Goal: Transaction & Acquisition: Purchase product/service

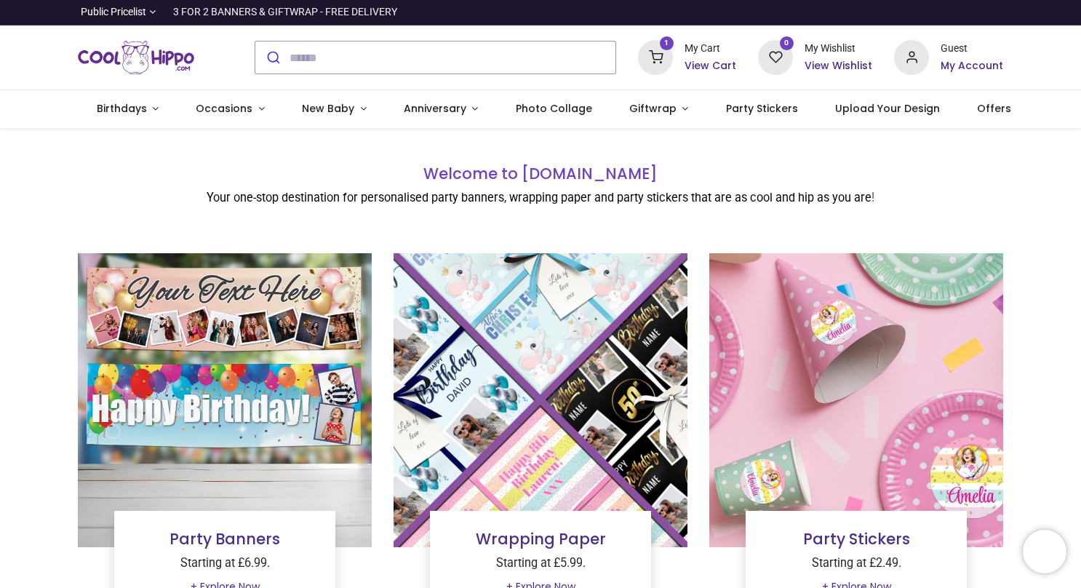
click at [700, 64] on h6 "View Cart" at bounding box center [710, 66] width 52 height 15
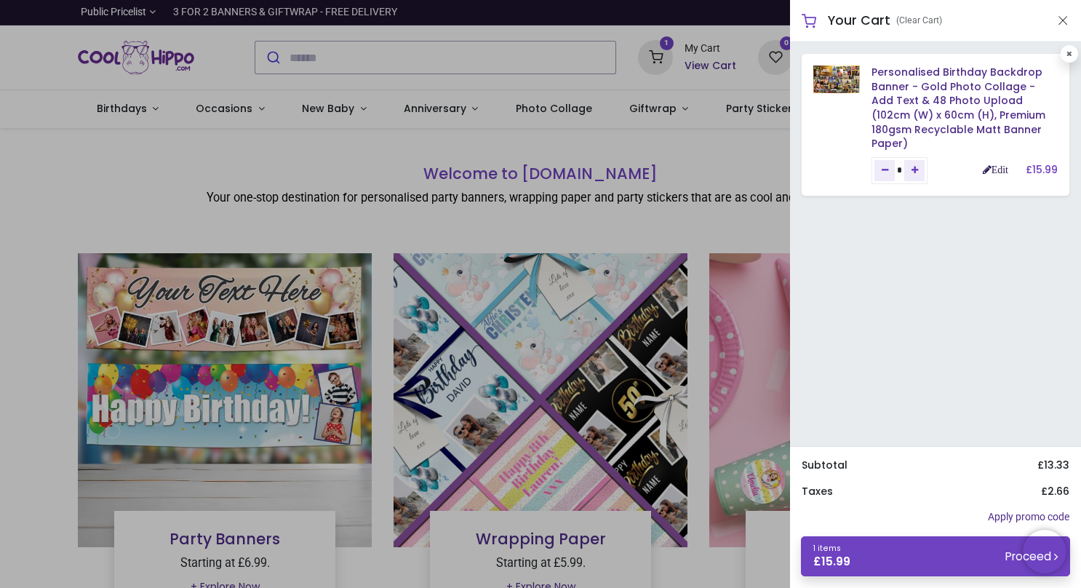
click at [998, 164] on link "Edit" at bounding box center [994, 169] width 25 height 10
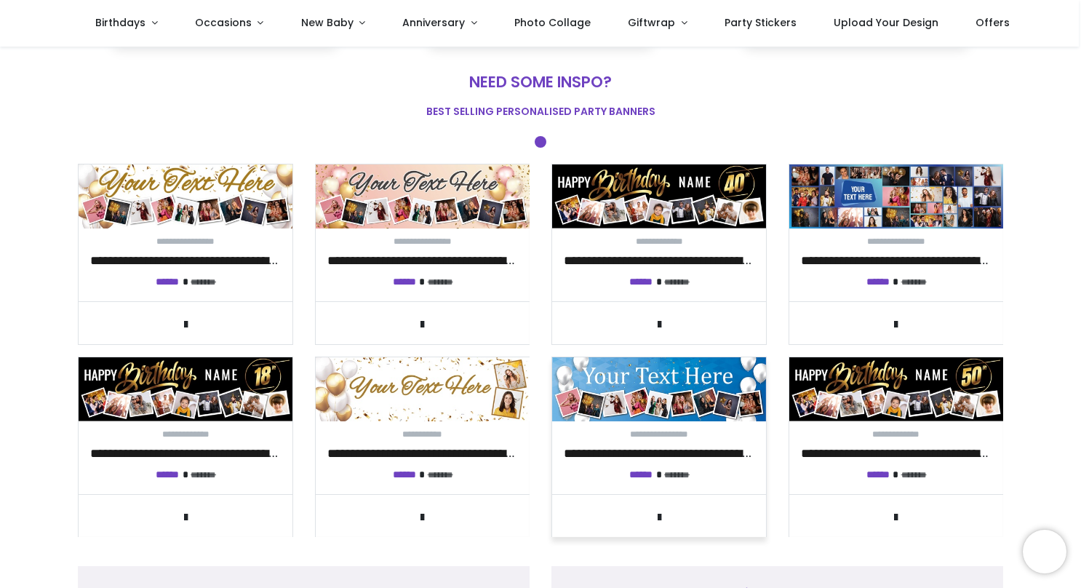
scroll to position [364, 0]
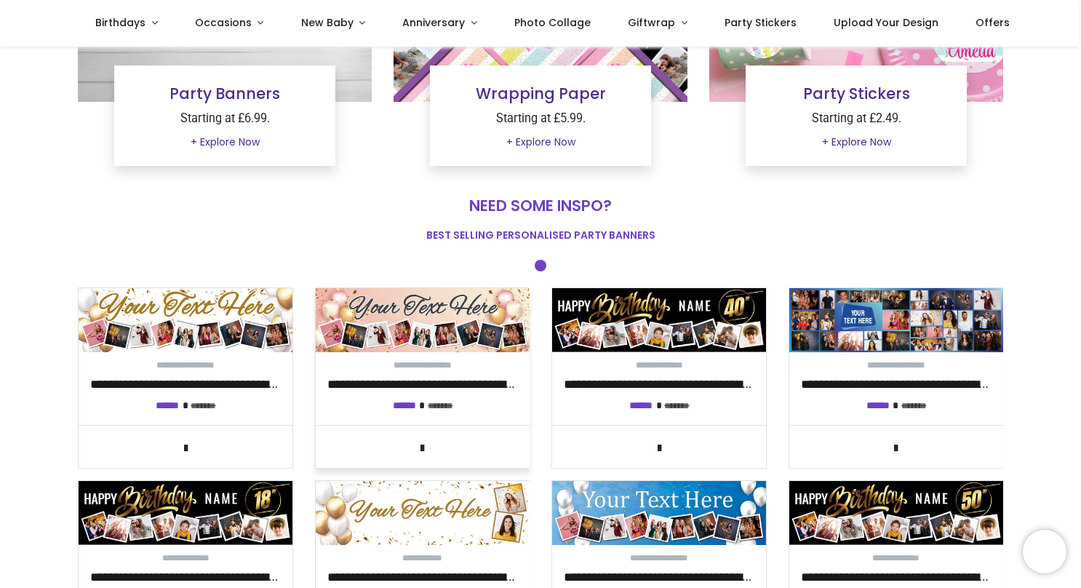
click at [436, 329] on img at bounding box center [423, 320] width 214 height 64
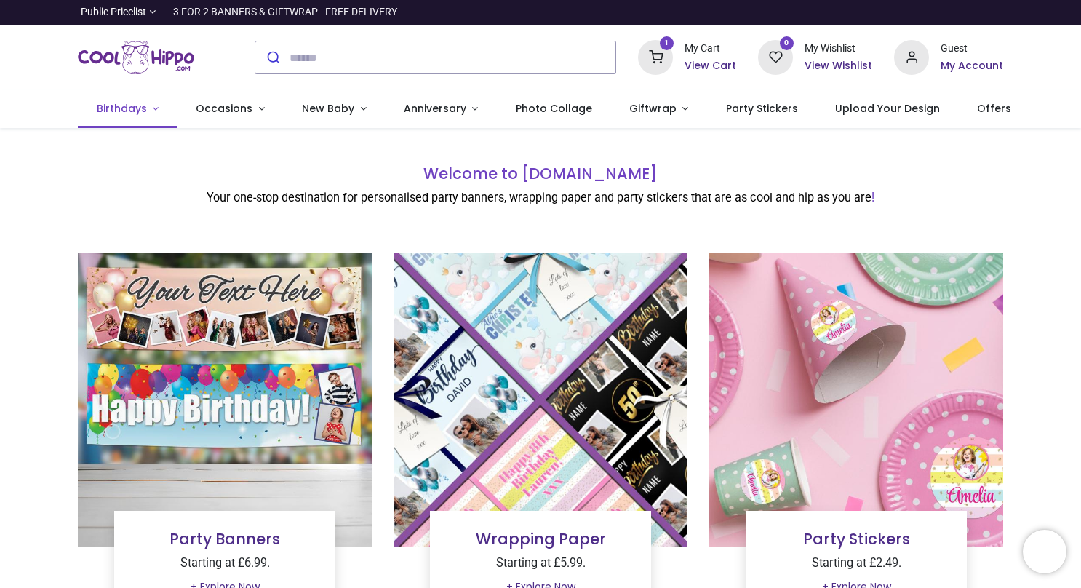
click at [151, 106] on link "Birthdays" at bounding box center [128, 109] width 100 height 38
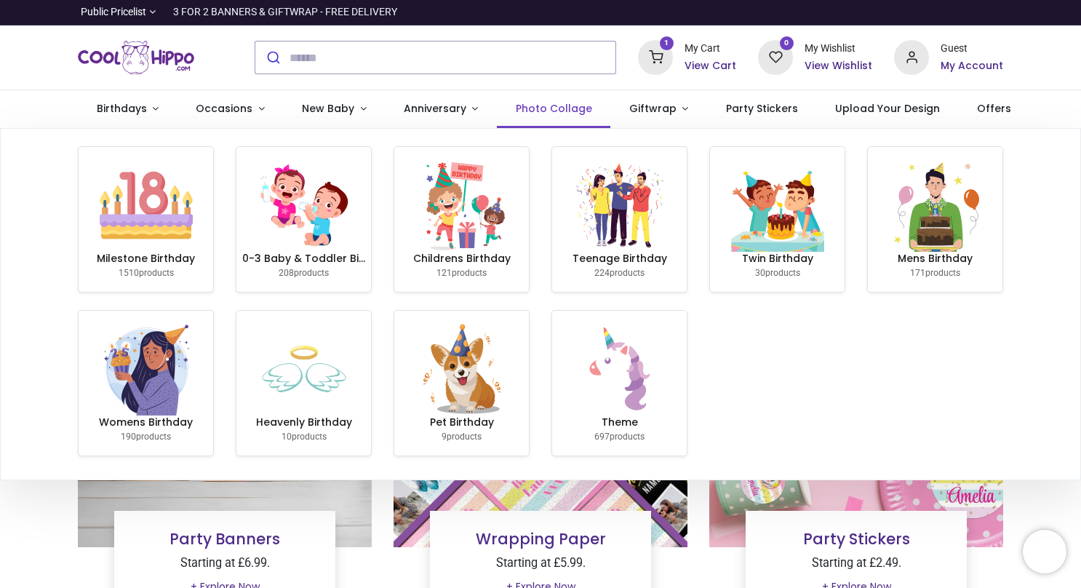
click at [572, 111] on span "Photo Collage" at bounding box center [554, 108] width 76 height 15
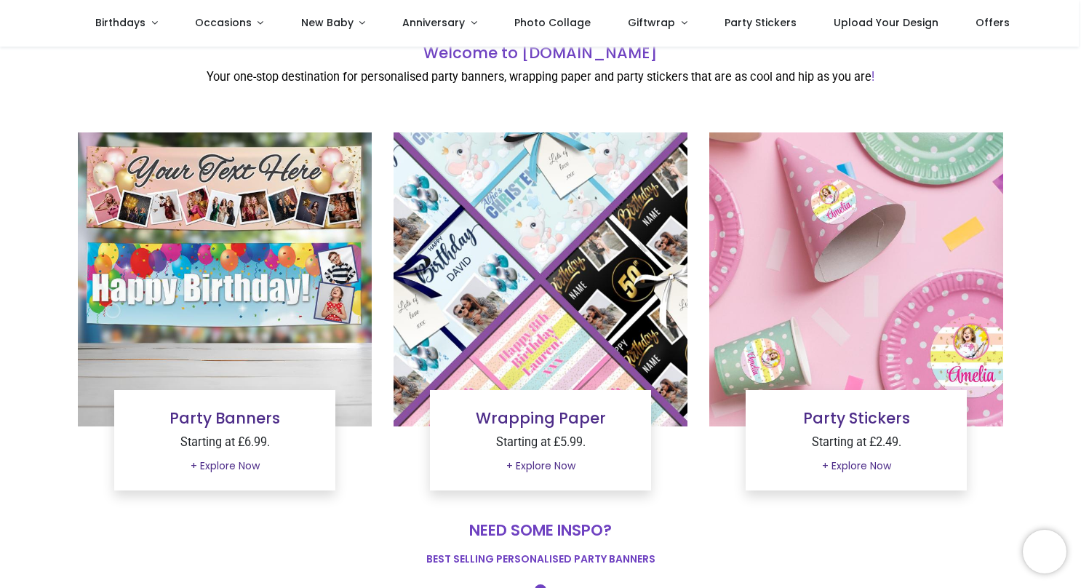
scroll to position [218, 0]
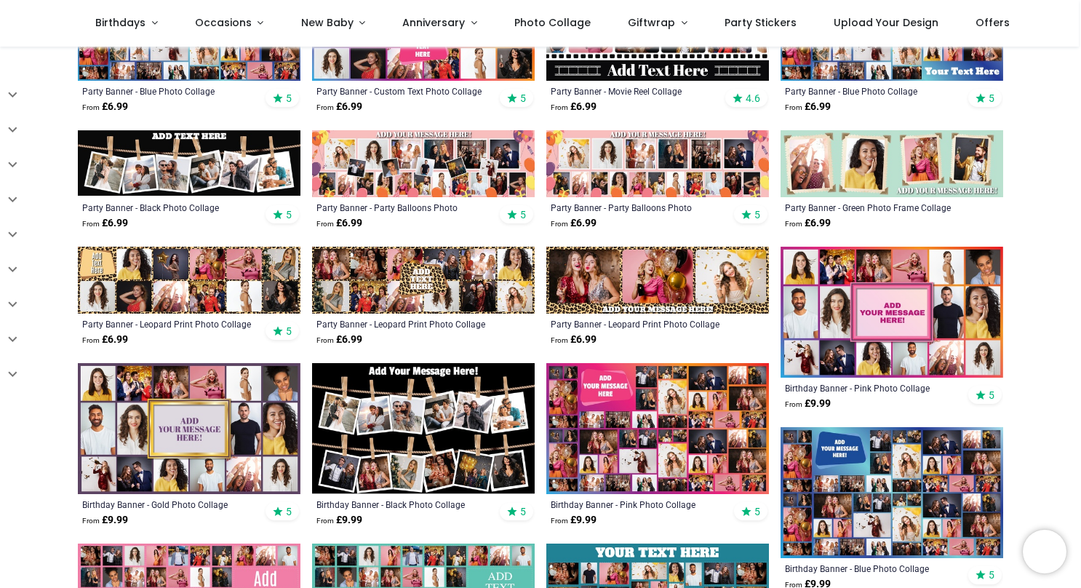
scroll to position [582, 0]
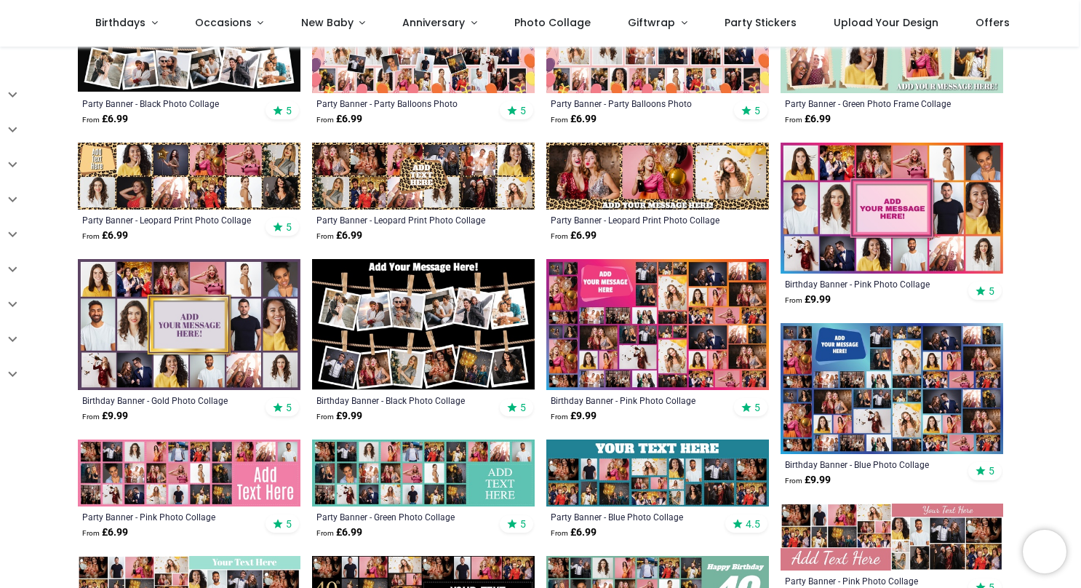
click at [903, 378] on img at bounding box center [891, 388] width 223 height 131
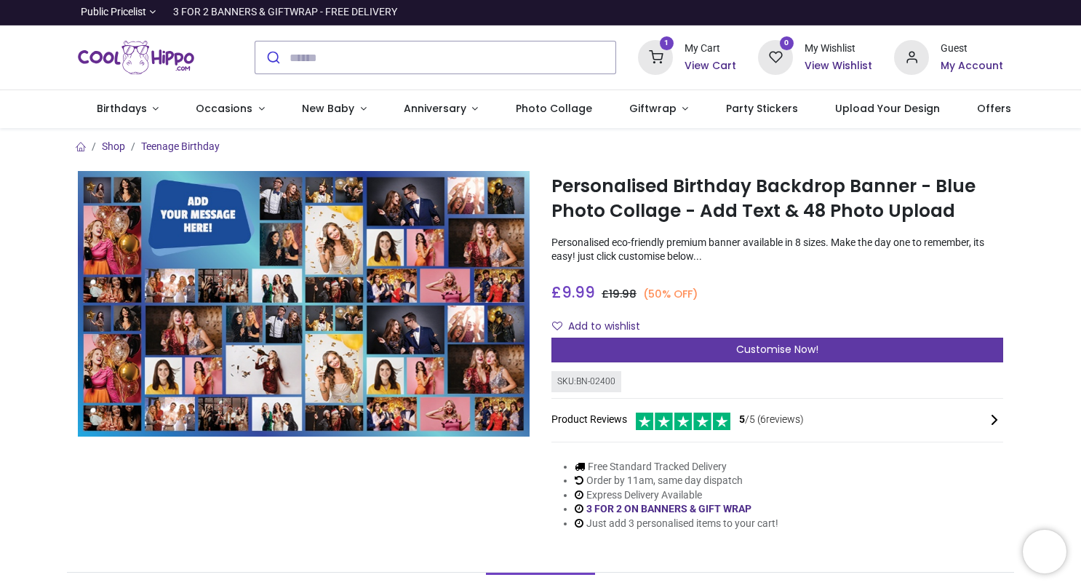
click at [813, 351] on span "Customise Now!" at bounding box center [777, 349] width 82 height 15
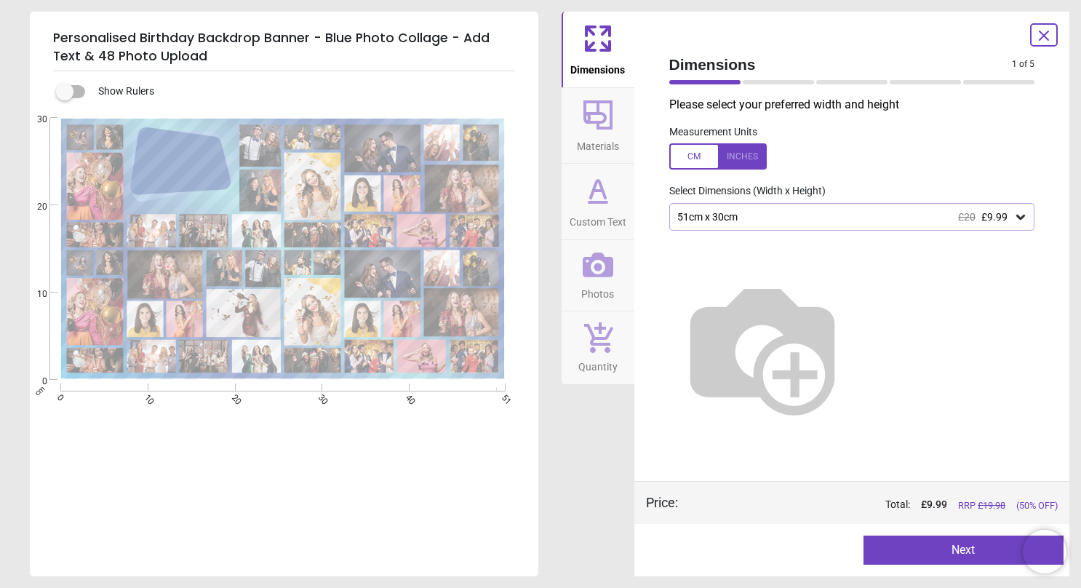
click at [748, 157] on div at bounding box center [717, 156] width 97 height 26
click at [1019, 218] on icon at bounding box center [1020, 217] width 9 height 5
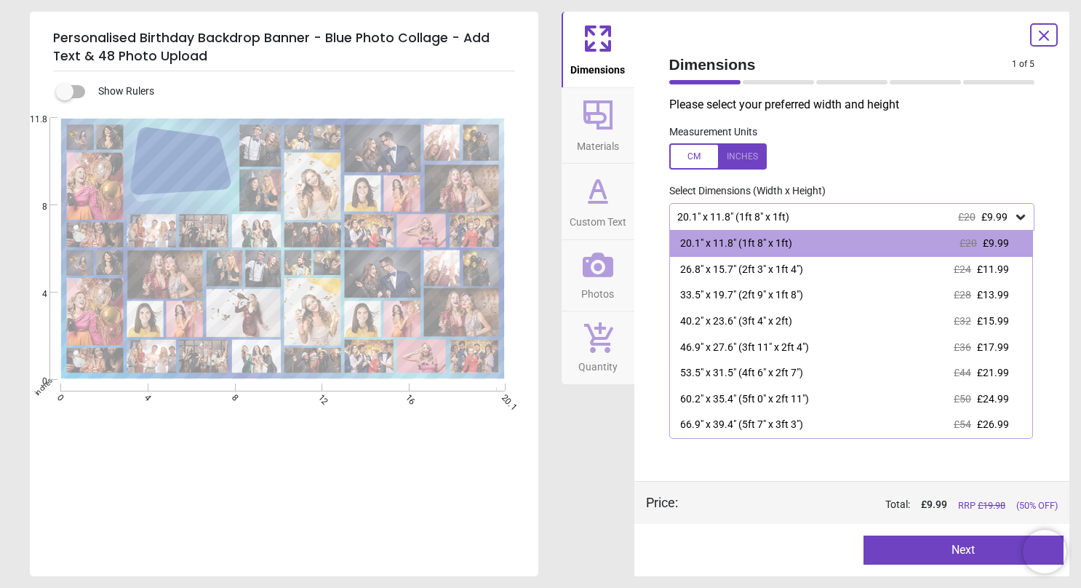
click at [688, 157] on div at bounding box center [717, 156] width 97 height 26
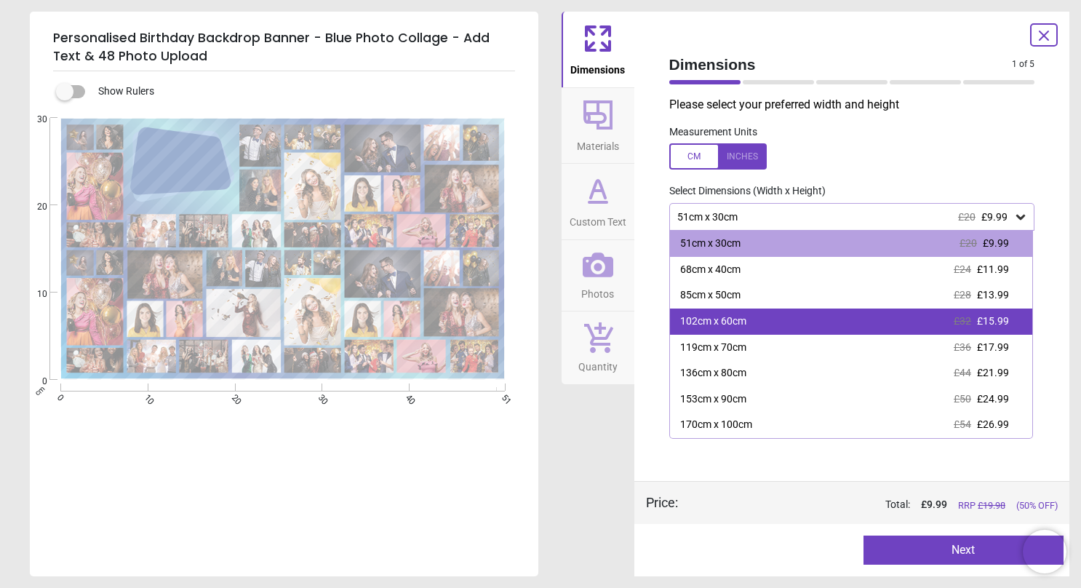
click at [723, 329] on div "102cm x 60cm £32 £15.99" at bounding box center [851, 321] width 363 height 26
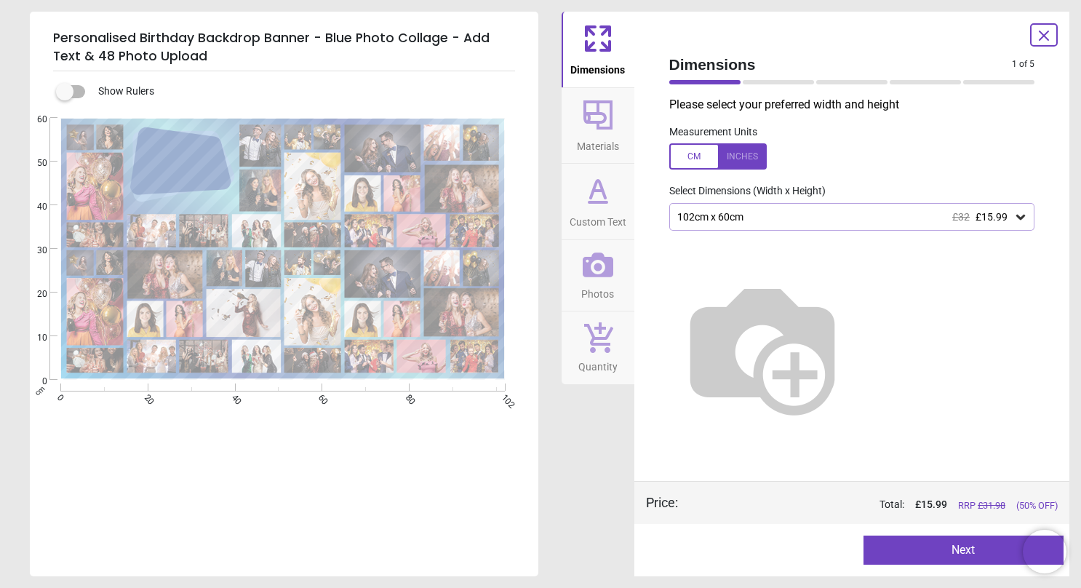
click at [740, 154] on div at bounding box center [717, 156] width 97 height 26
click at [948, 538] on button "Next" at bounding box center [963, 549] width 200 height 29
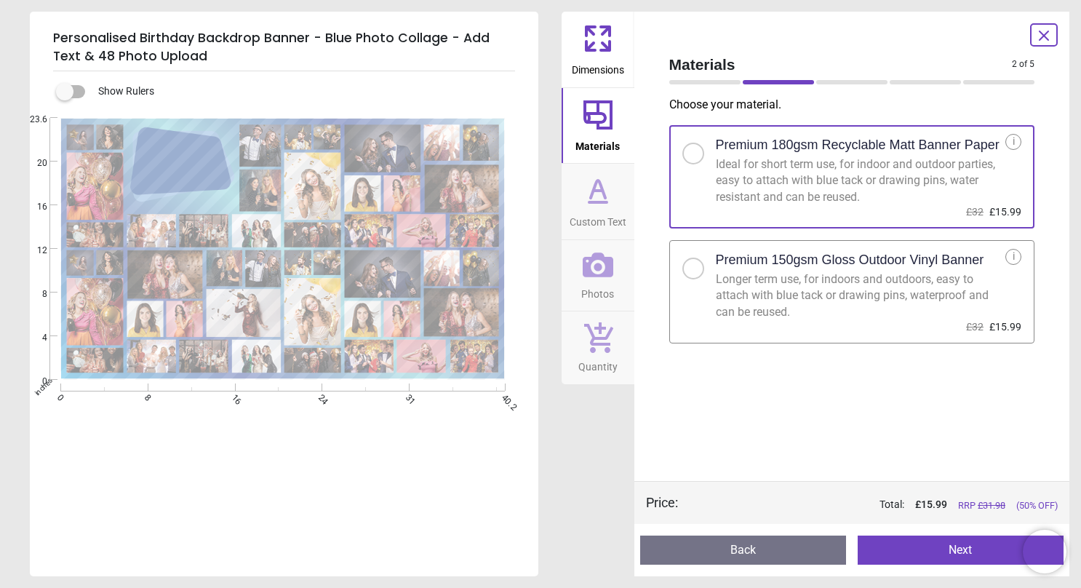
click at [689, 269] on div at bounding box center [693, 268] width 9 height 9
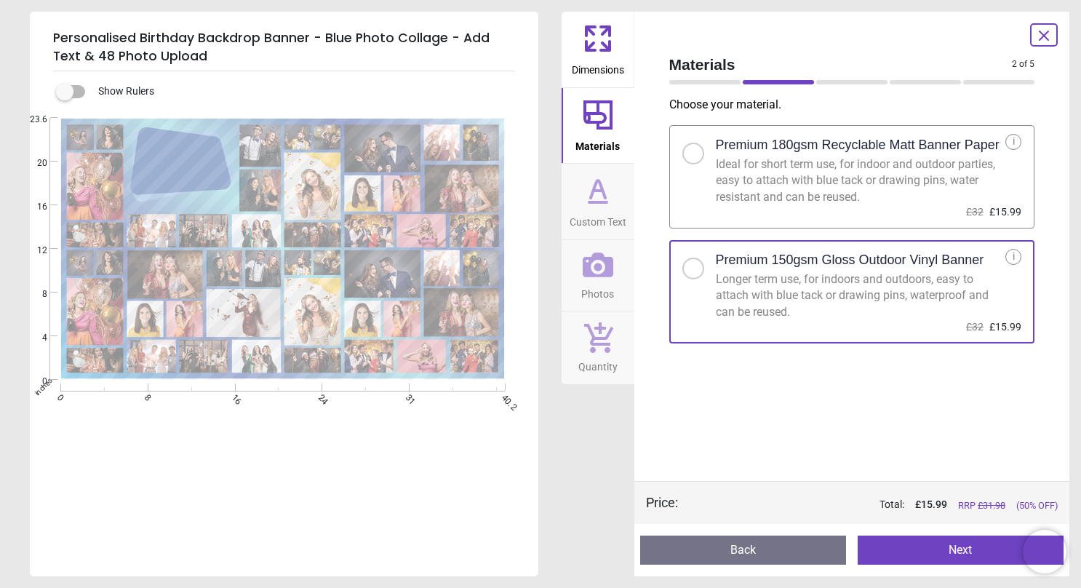
click at [948, 548] on button "Next" at bounding box center [960, 549] width 206 height 29
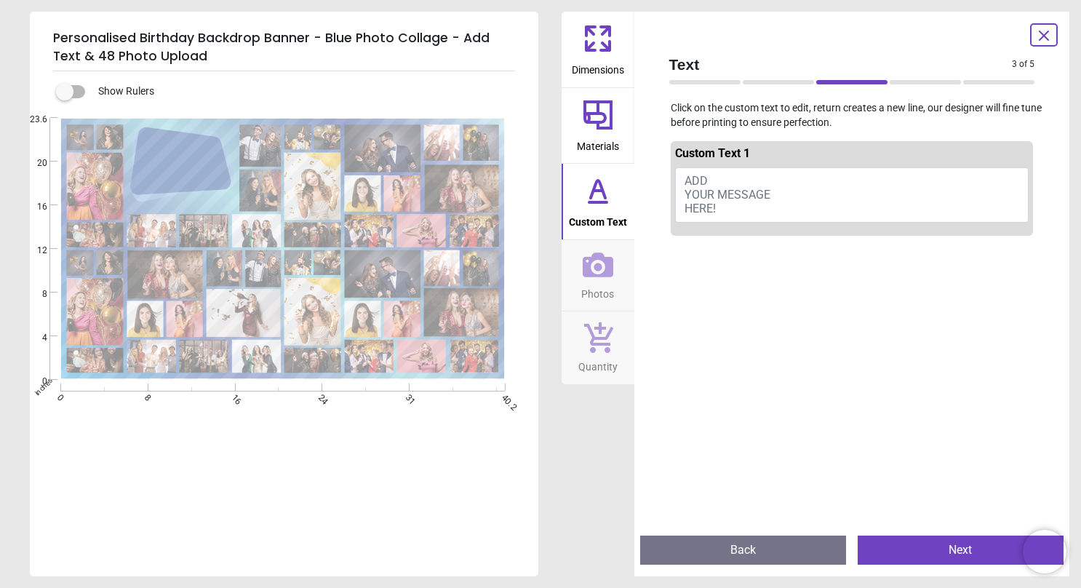
click at [716, 181] on button "ADD YOUR MESSAGE HERE!" at bounding box center [852, 194] width 354 height 55
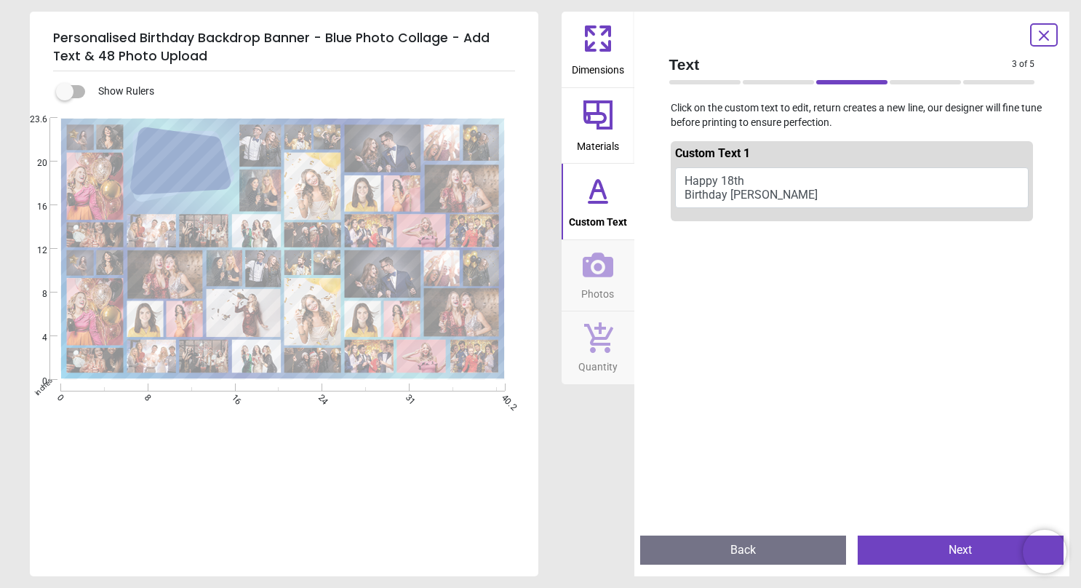
type textarea "**********"
click at [961, 548] on button "Next" at bounding box center [960, 549] width 206 height 29
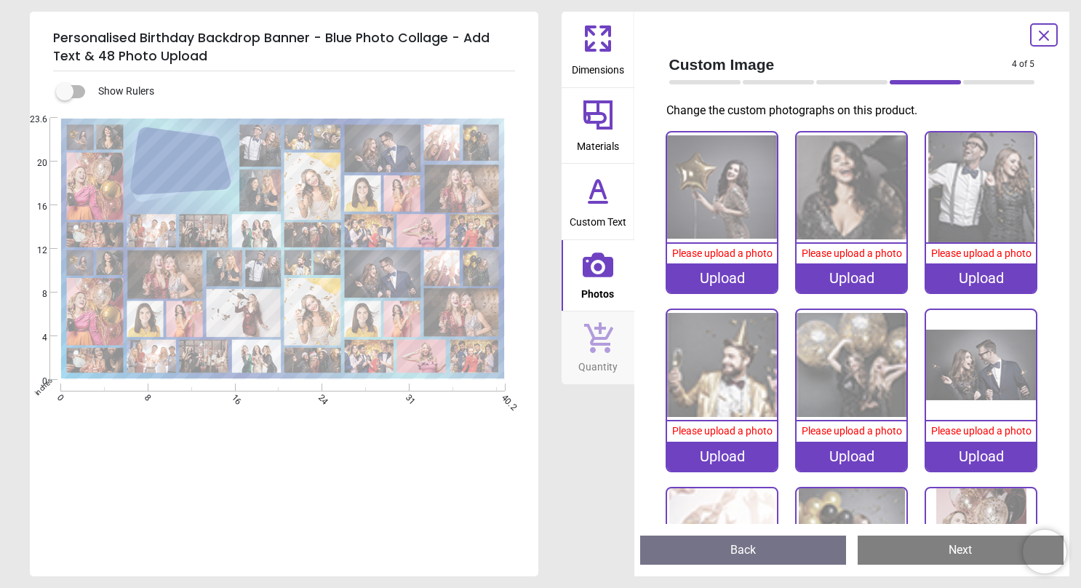
click at [724, 277] on div "Upload" at bounding box center [722, 277] width 110 height 29
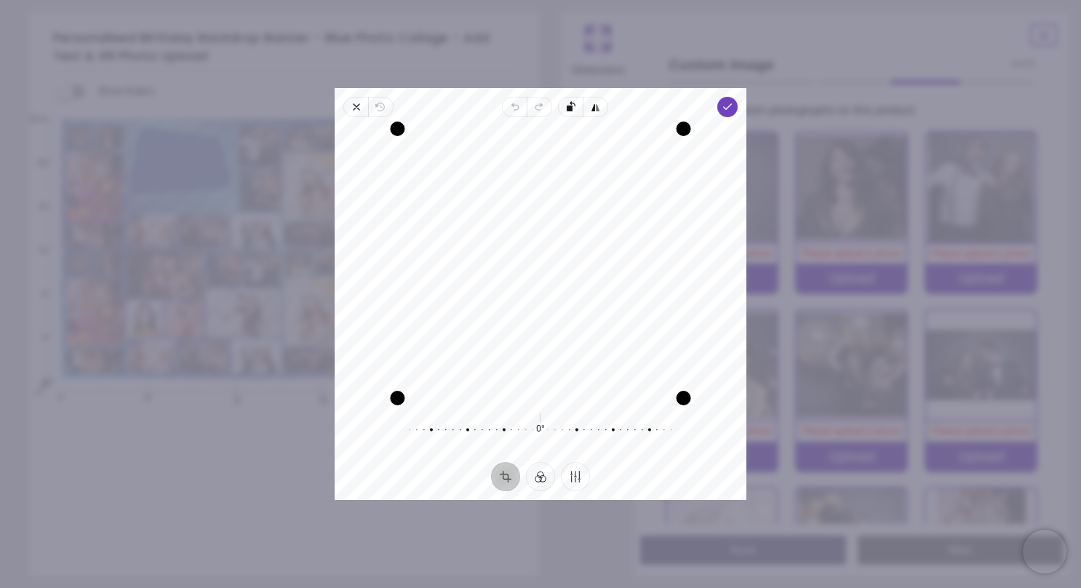
drag, startPoint x: 630, startPoint y: 224, endPoint x: 604, endPoint y: 254, distance: 39.7
click at [604, 254] on div "Recenter" at bounding box center [540, 263] width 388 height 269
click at [719, 103] on span "Done" at bounding box center [727, 107] width 20 height 20
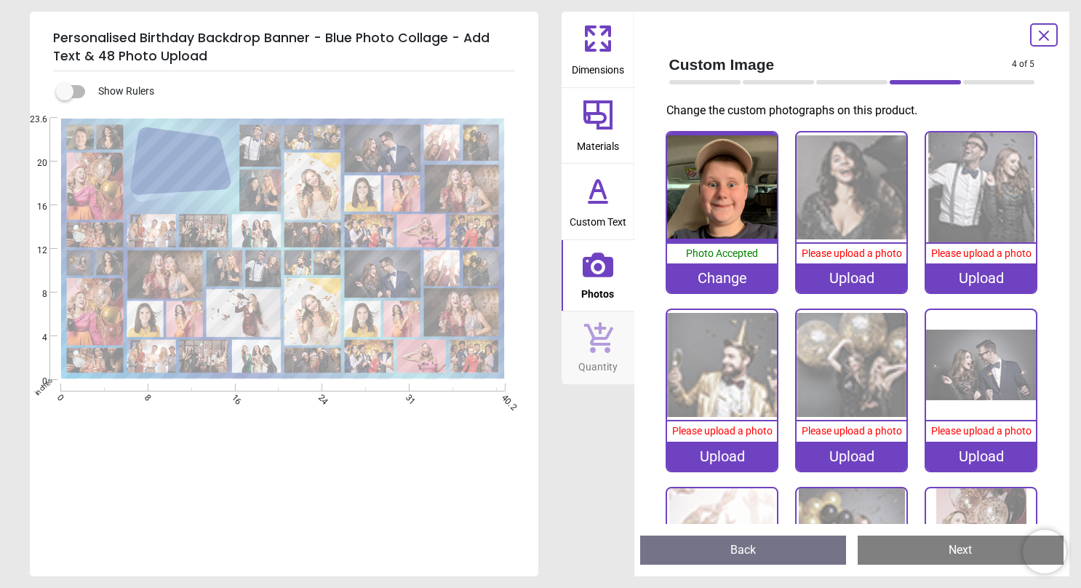
click at [838, 163] on img at bounding box center [851, 187] width 110 height 110
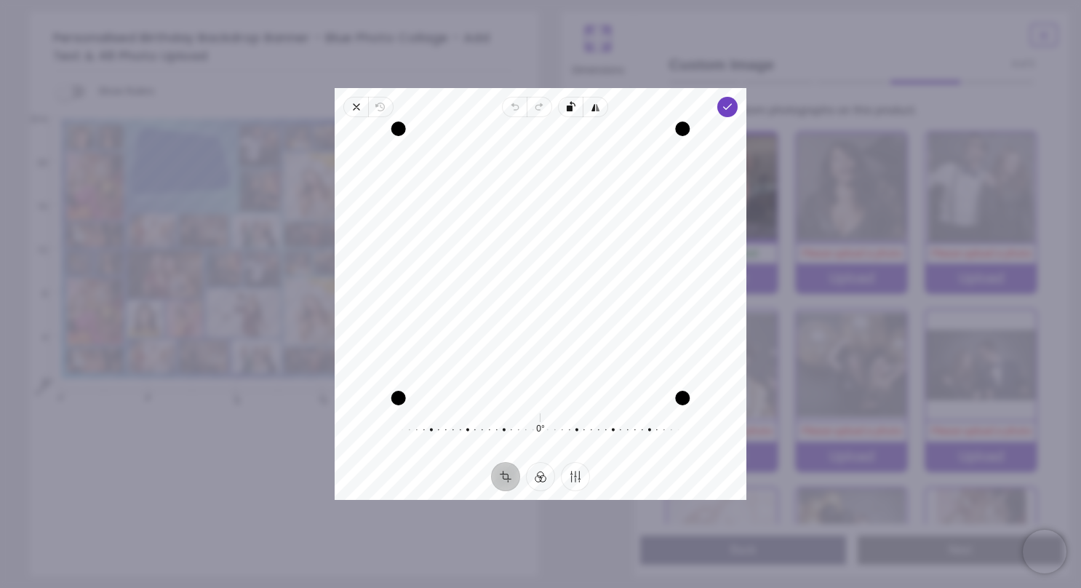
drag, startPoint x: 628, startPoint y: 286, endPoint x: 630, endPoint y: 303, distance: 16.8
click at [630, 303] on div "Recenter" at bounding box center [540, 263] width 388 height 269
click at [721, 105] on icon "button" at bounding box center [727, 107] width 12 height 12
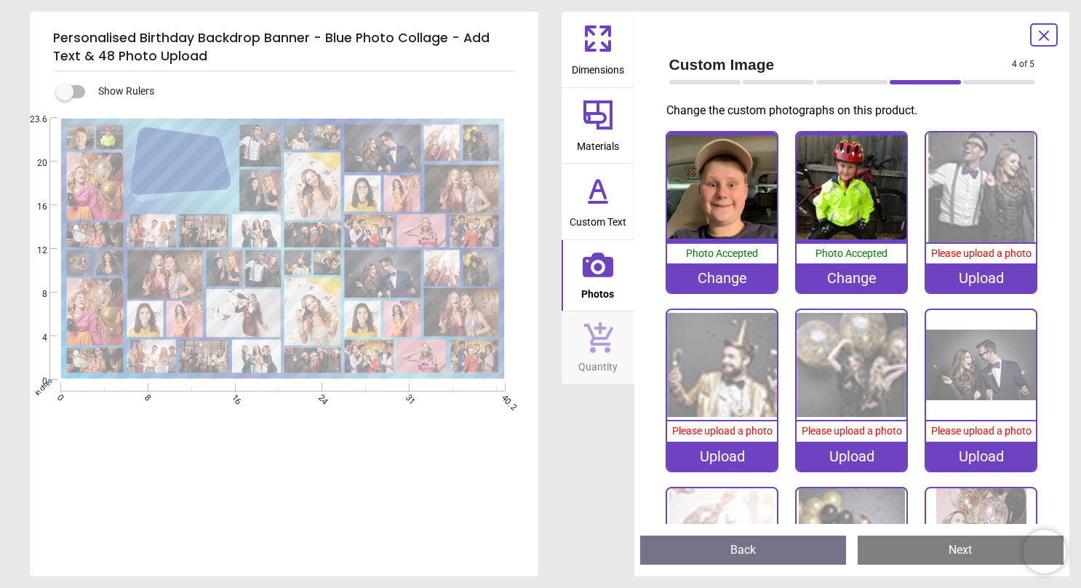
click at [990, 192] on img at bounding box center [981, 187] width 110 height 110
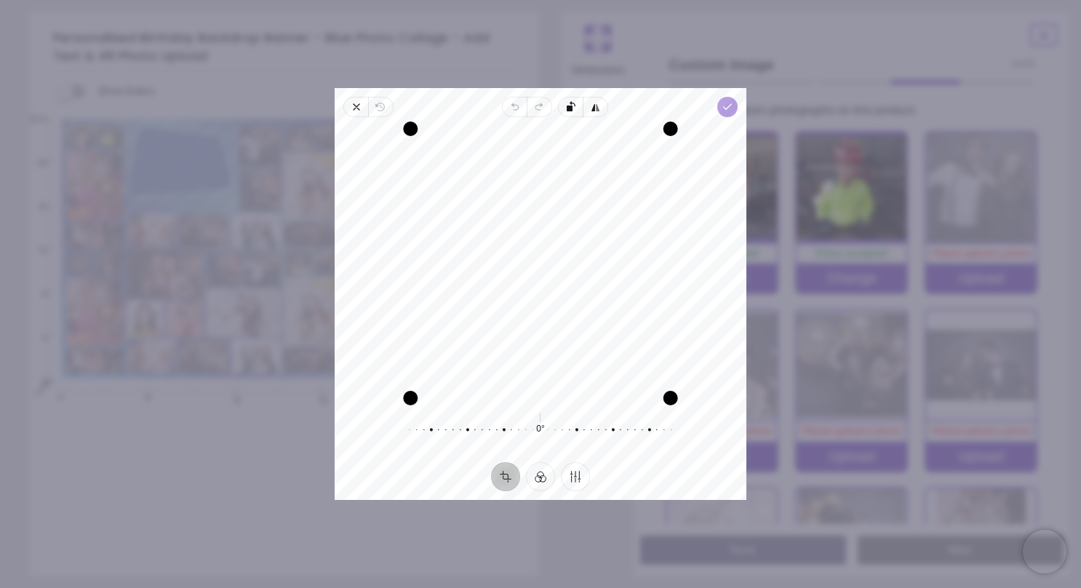
click at [728, 103] on icon "button" at bounding box center [727, 107] width 12 height 12
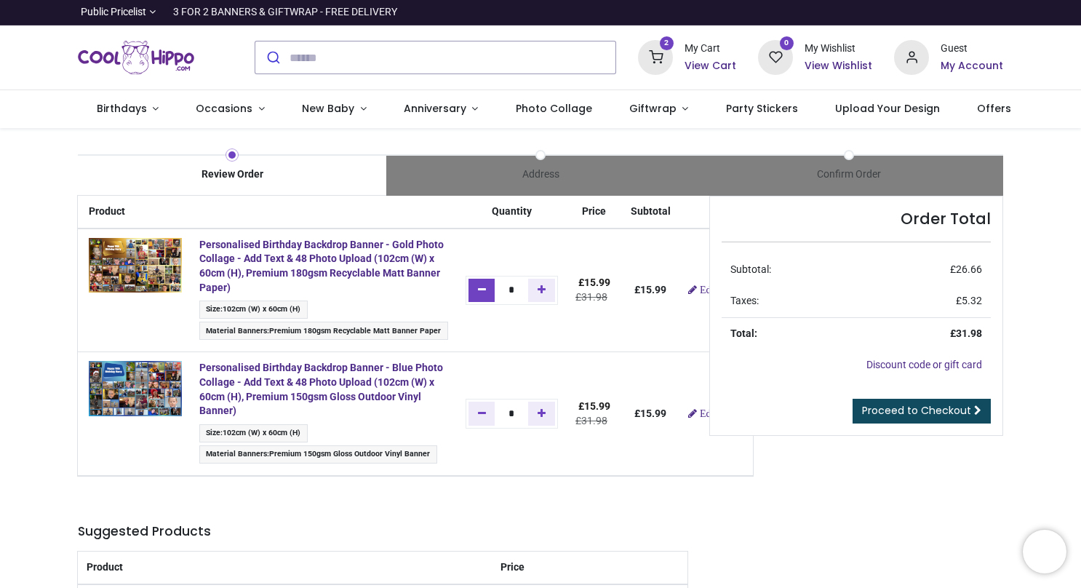
drag, startPoint x: 0, startPoint y: 0, endPoint x: 477, endPoint y: 292, distance: 559.1
click at [478, 292] on icon "Remove one" at bounding box center [482, 289] width 8 height 10
type input "*"
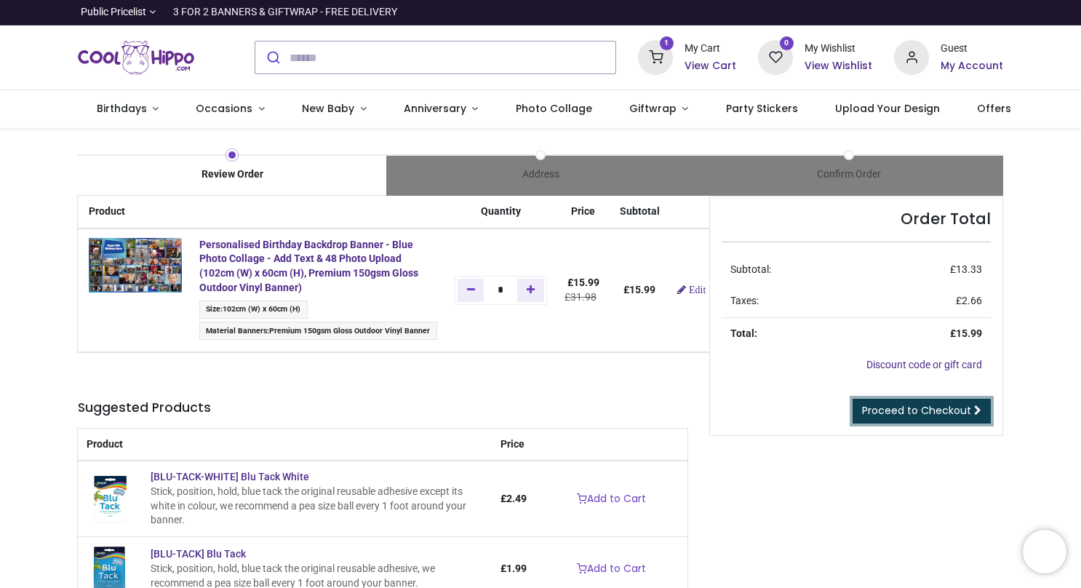
click at [899, 410] on span "Proceed to Checkout" at bounding box center [916, 410] width 109 height 15
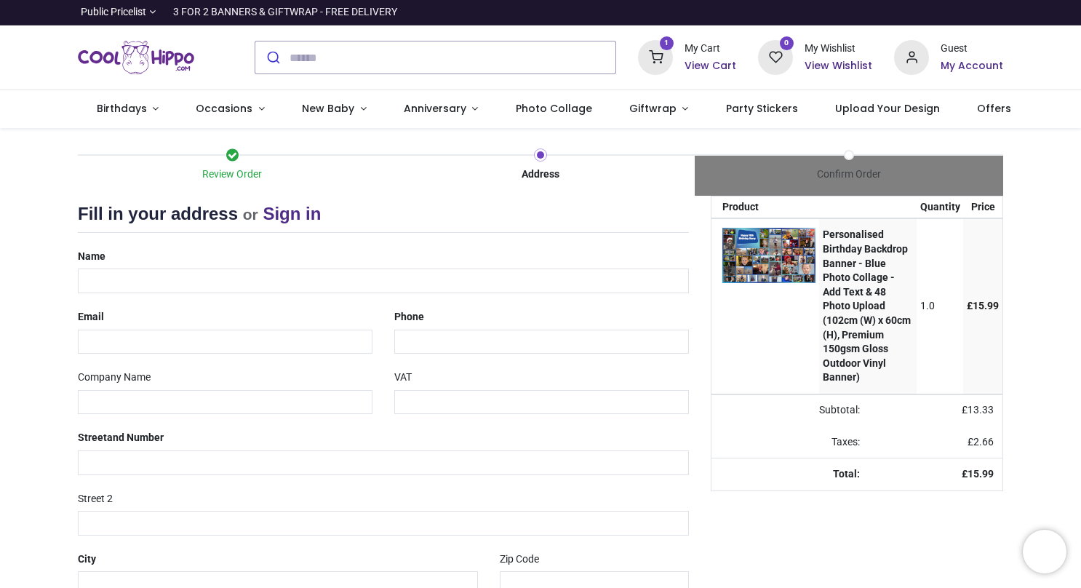
select select "***"
click at [127, 280] on input "text" at bounding box center [383, 280] width 611 height 25
type input "**********"
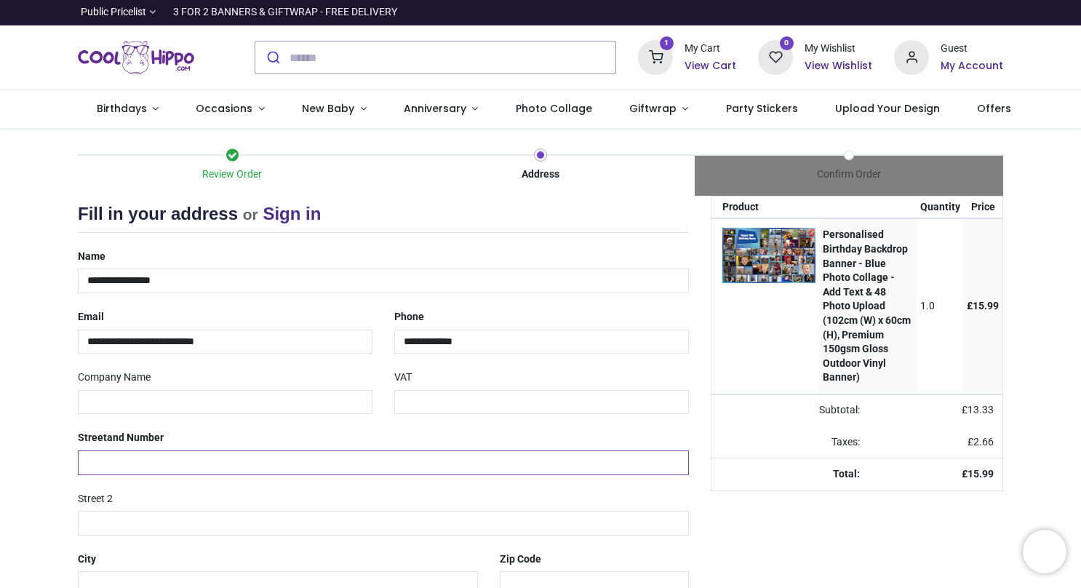
type input "**********"
type input "********"
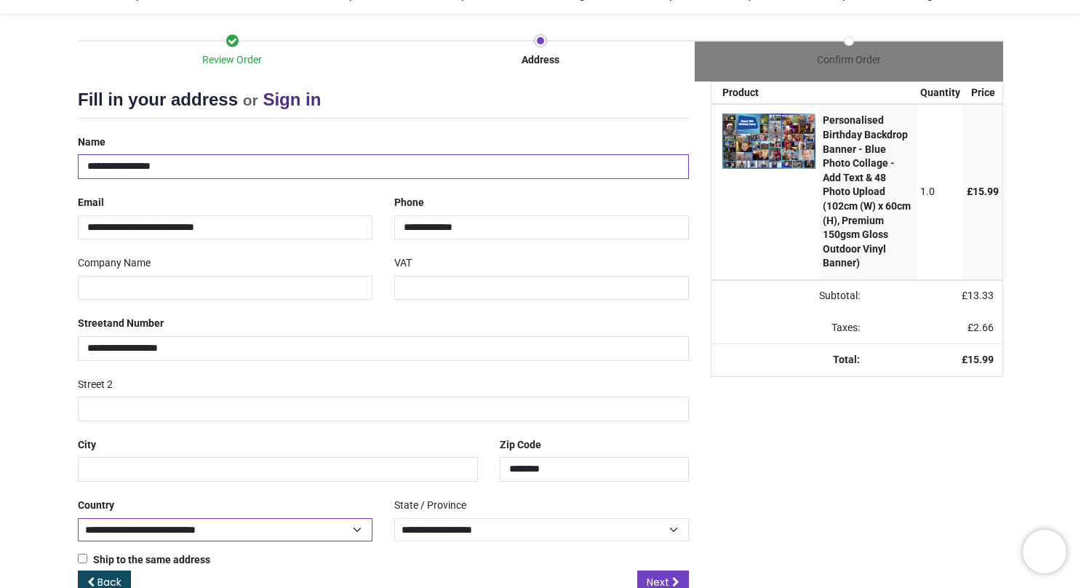
scroll to position [146, 0]
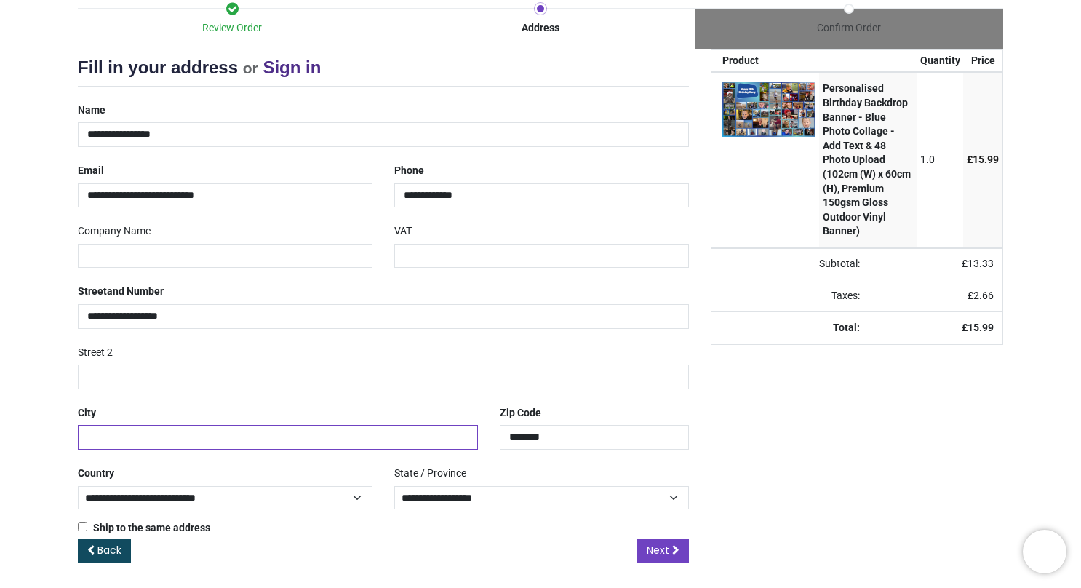
click at [116, 435] on input "text" at bounding box center [278, 437] width 400 height 25
type input "**********"
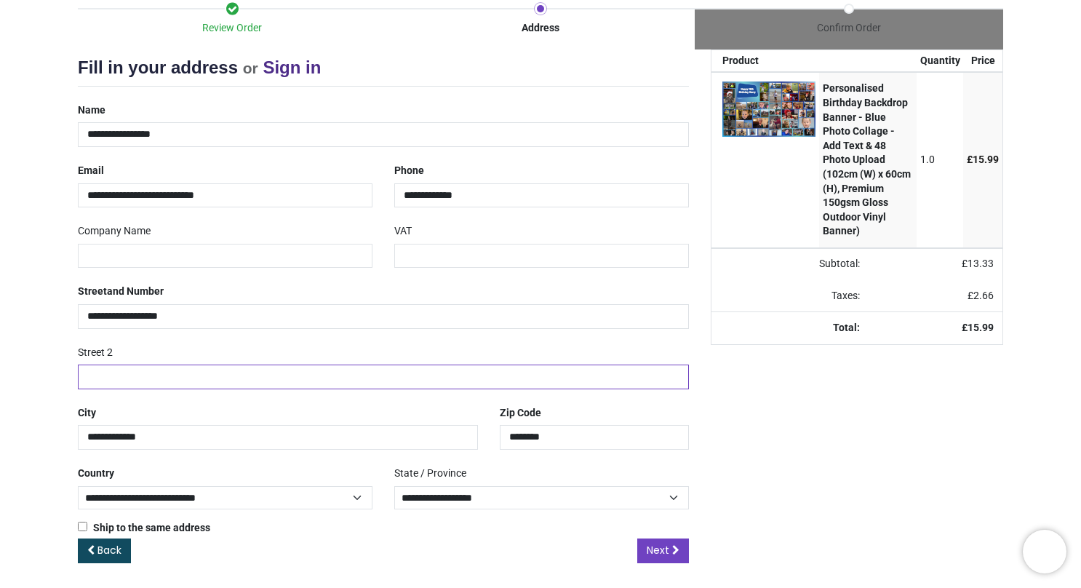
click at [551, 373] on input "text" at bounding box center [383, 376] width 611 height 25
click at [812, 513] on div "Your order: £ 15.99 Product Quantity Price Personalised Birthday Backdrop Banne…" at bounding box center [857, 317] width 314 height 537
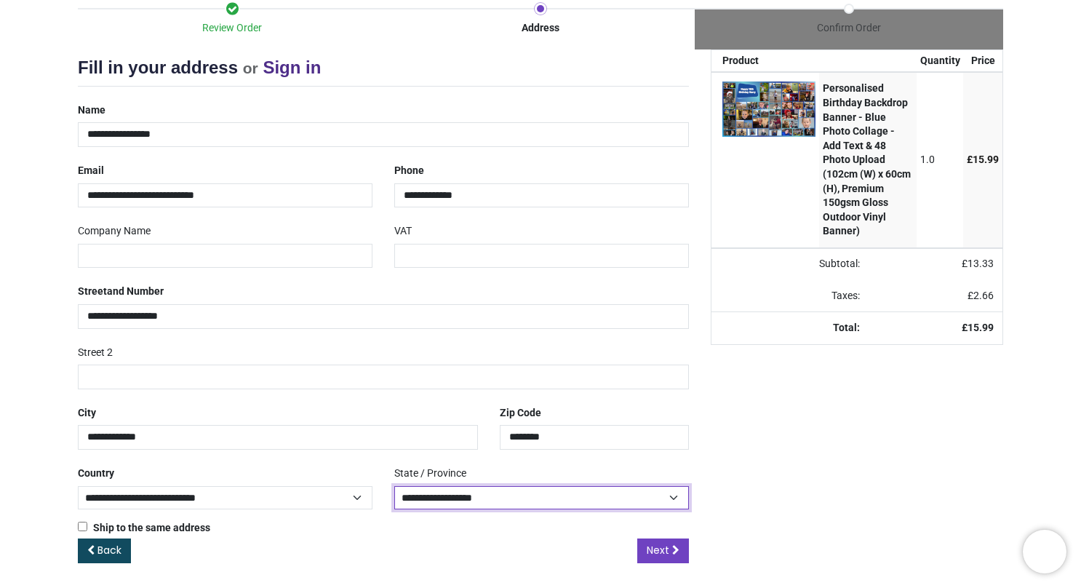
click at [669, 493] on select "**********" at bounding box center [541, 498] width 295 height 24
select select "***"
click at [394, 486] on select "**********" at bounding box center [541, 498] width 295 height 24
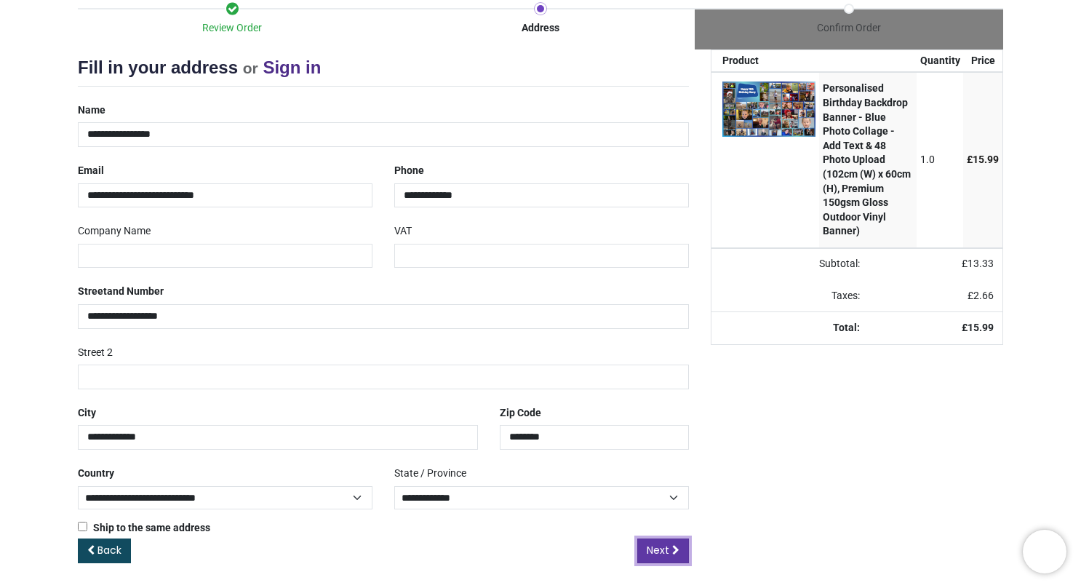
click at [662, 547] on span "Next" at bounding box center [657, 549] width 23 height 15
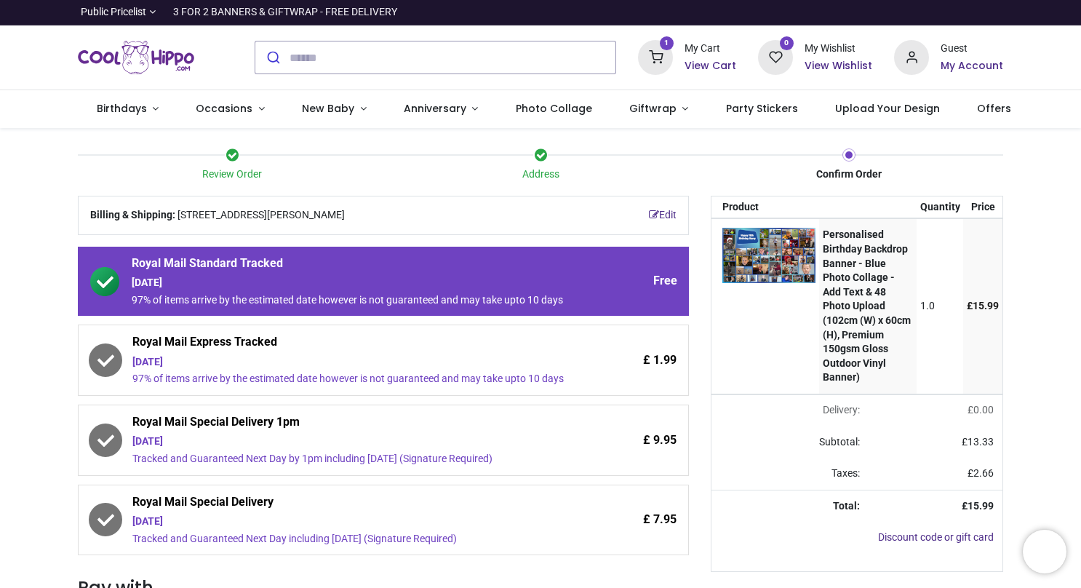
click at [482, 346] on span "Royal Mail Express Tracked" at bounding box center [349, 344] width 435 height 20
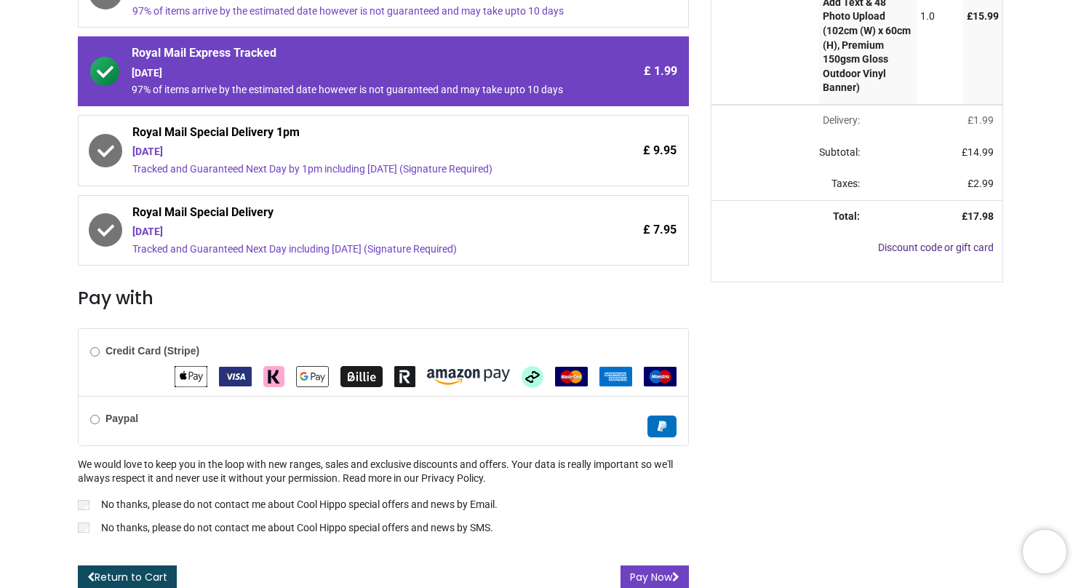
scroll to position [291, 0]
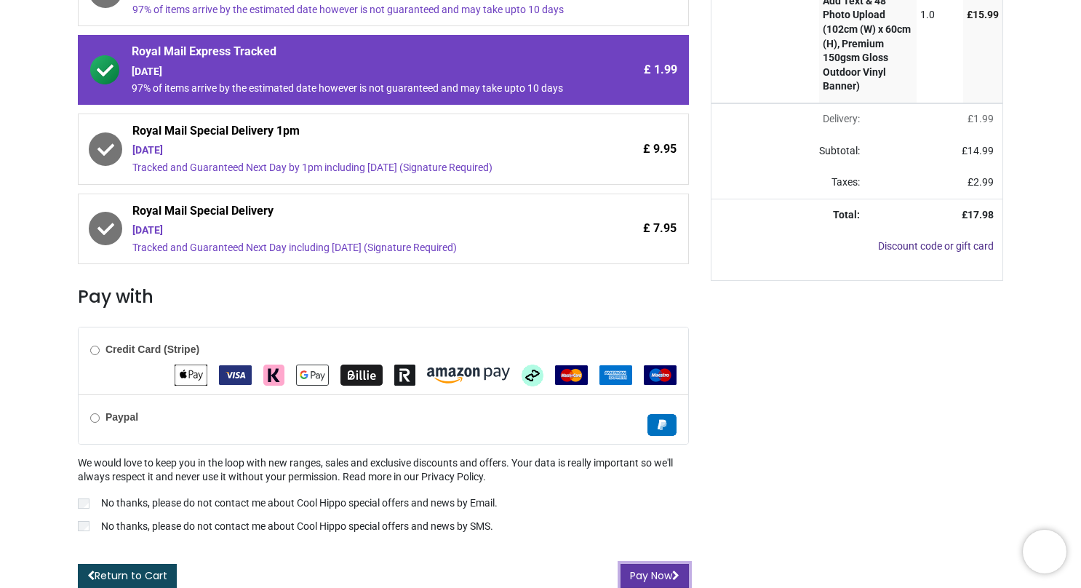
click at [657, 568] on button "Pay Now" at bounding box center [654, 576] width 68 height 25
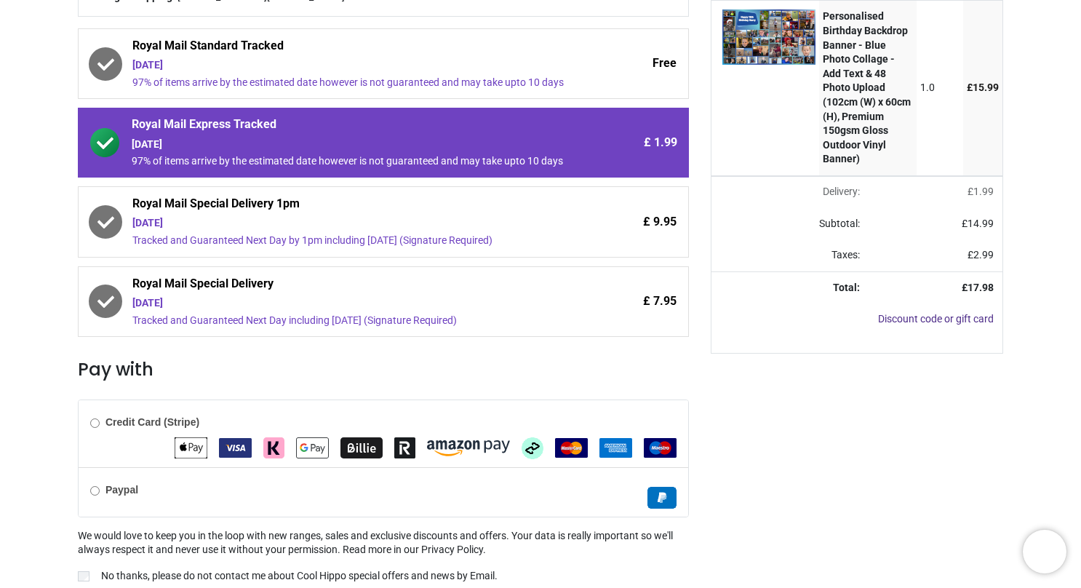
scroll to position [293, 0]
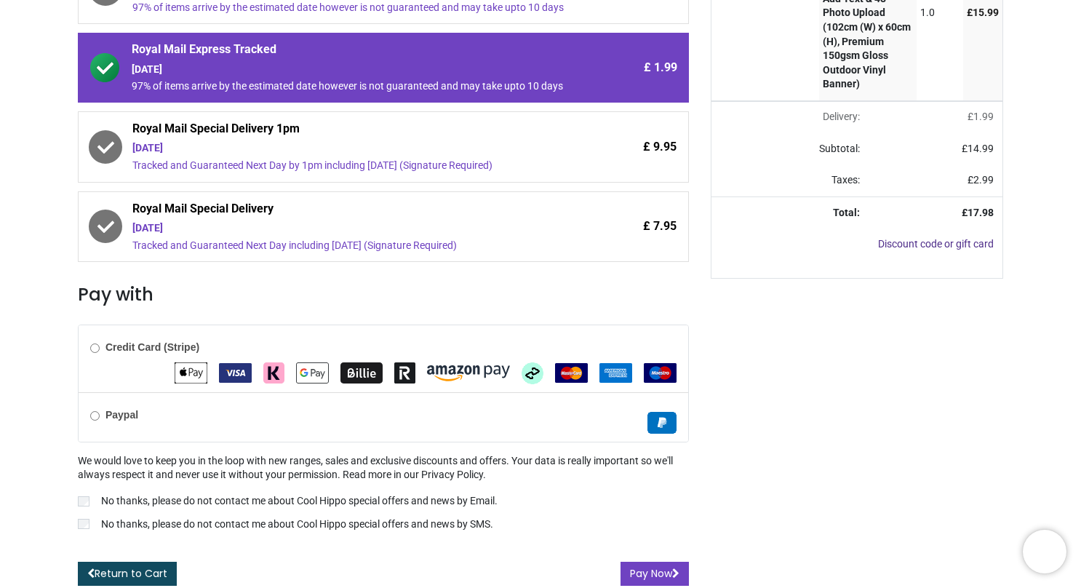
click at [223, 369] on img "VISA" at bounding box center [235, 373] width 33 height 20
click at [654, 570] on button "Pay Now" at bounding box center [654, 573] width 68 height 25
